Goal: Find specific page/section

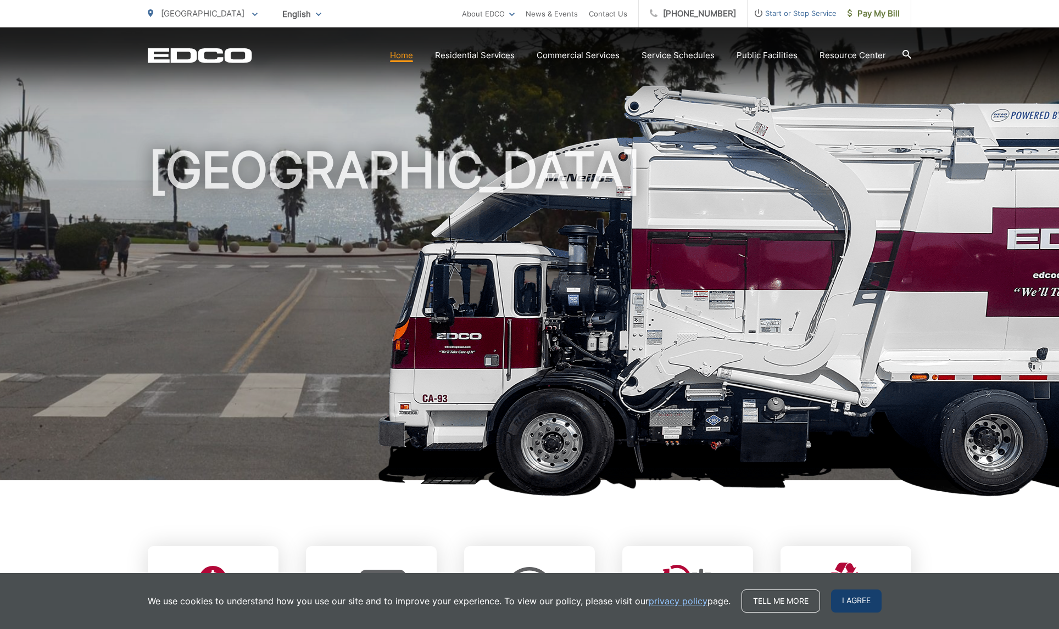
click at [846, 603] on span "I agree" at bounding box center [856, 601] width 51 height 23
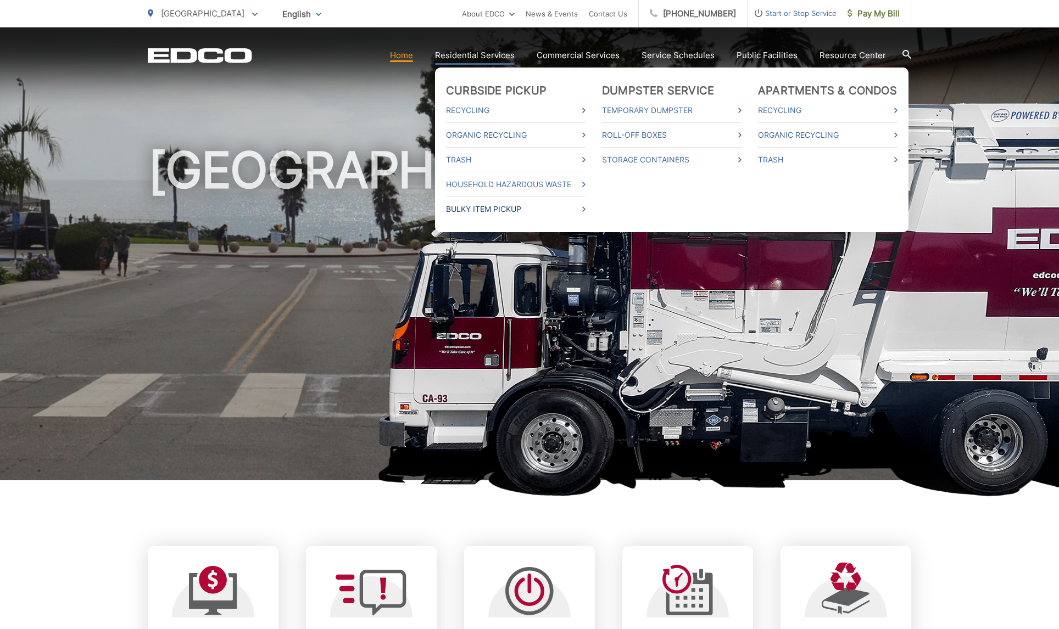
click at [517, 207] on link "Bulky Item Pickup" at bounding box center [516, 209] width 140 height 13
